Goal: Go to known website: Access a specific website the user already knows

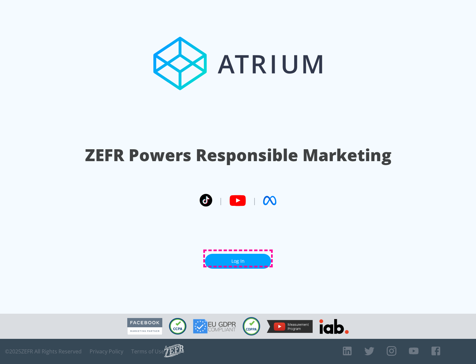
click at [238, 258] on link "Log In" at bounding box center [238, 261] width 66 height 15
